Goal: Task Accomplishment & Management: Manage account settings

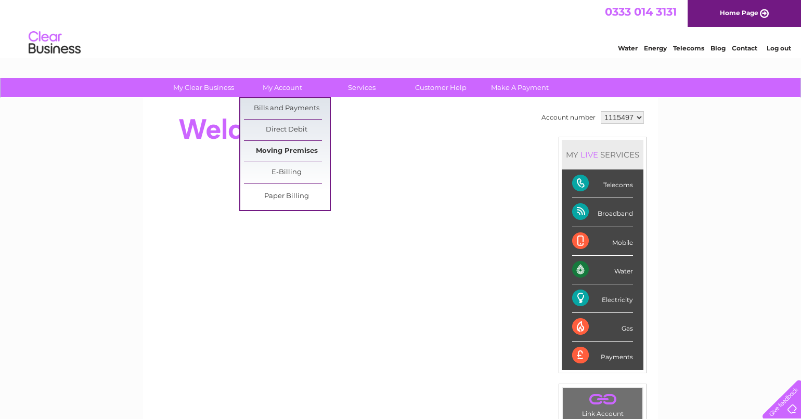
click at [283, 147] on link "Moving Premises" at bounding box center [287, 151] width 86 height 21
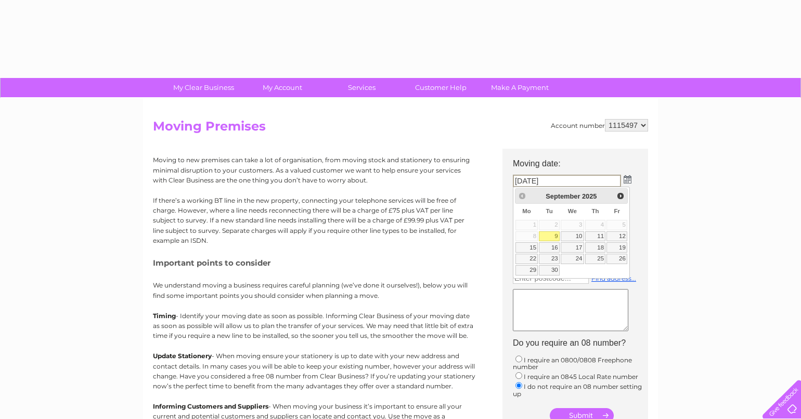
click at [714, 175] on div "My Clear Business Login Details My Details My Preferences Link Account My Accou…" at bounding box center [400, 383] width 801 height 610
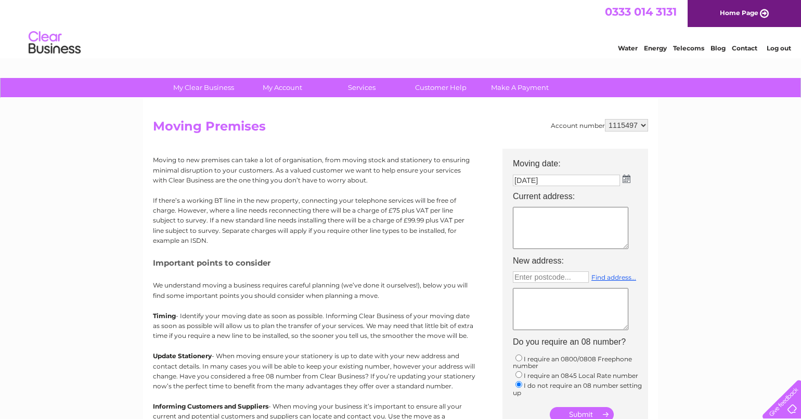
click at [781, 51] on link "Log out" at bounding box center [779, 48] width 24 height 8
